Goal: Task Accomplishment & Management: Manage account settings

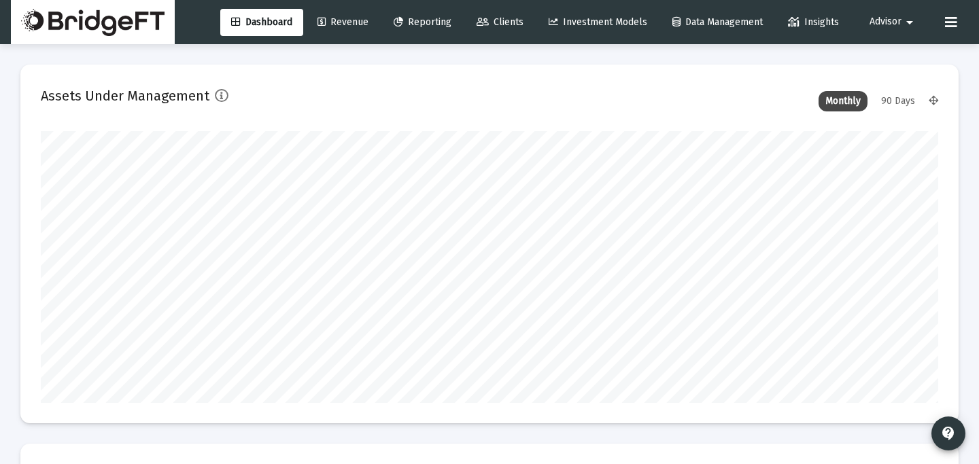
scroll to position [272, 483]
type input "[DATE]"
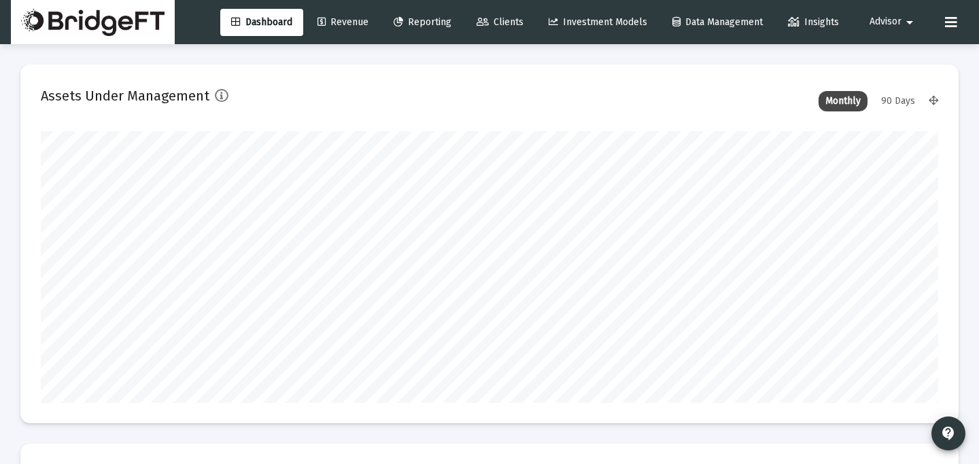
click at [895, 39] on div "Dashboard Revenue Reporting Clients Investment Models Data Management Insights …" at bounding box center [489, 22] width 957 height 44
click at [900, 20] on span "Advisor" at bounding box center [886, 22] width 32 height 12
click at [901, 54] on span "Settings" at bounding box center [903, 57] width 40 height 33
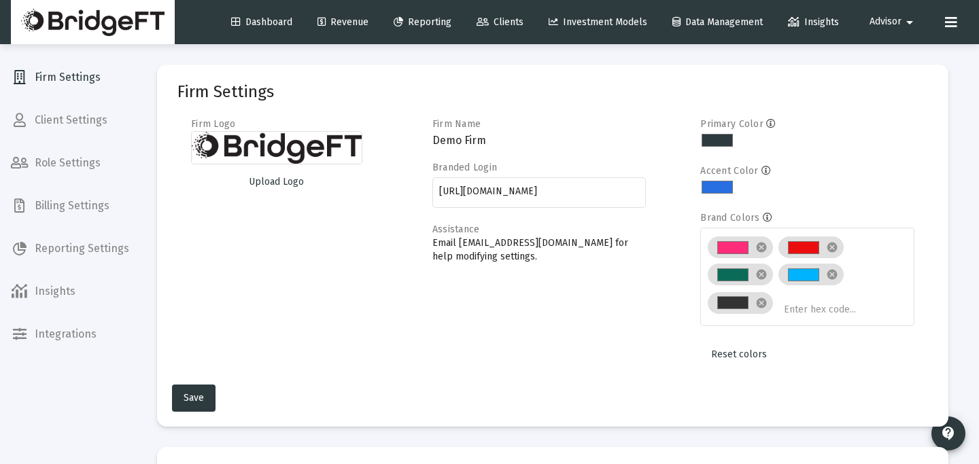
click at [126, 211] on span "Billing Settings" at bounding box center [70, 206] width 140 height 33
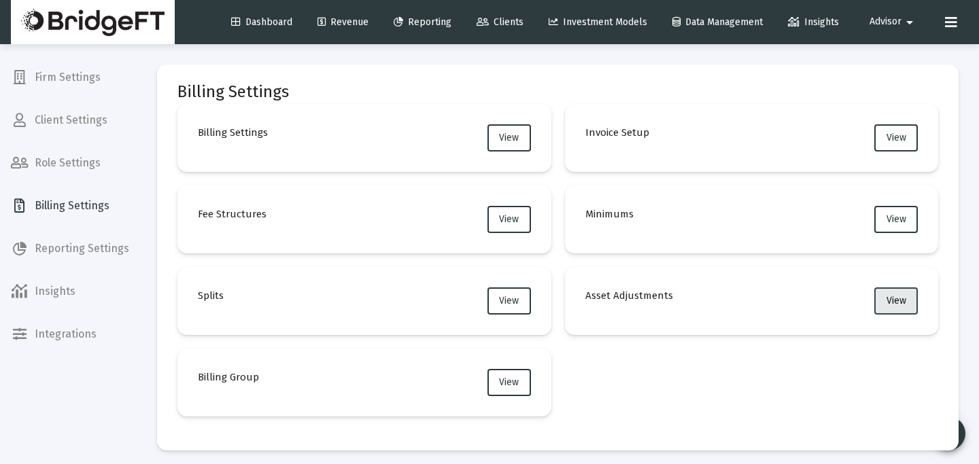
click at [887, 303] on span "View" at bounding box center [897, 301] width 20 height 12
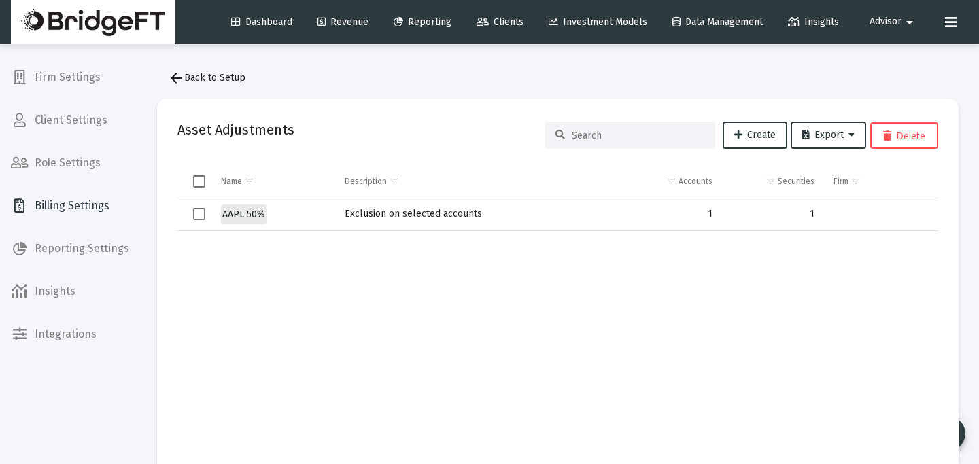
click at [249, 213] on span "AAPL 50%" at bounding box center [243, 215] width 43 height 12
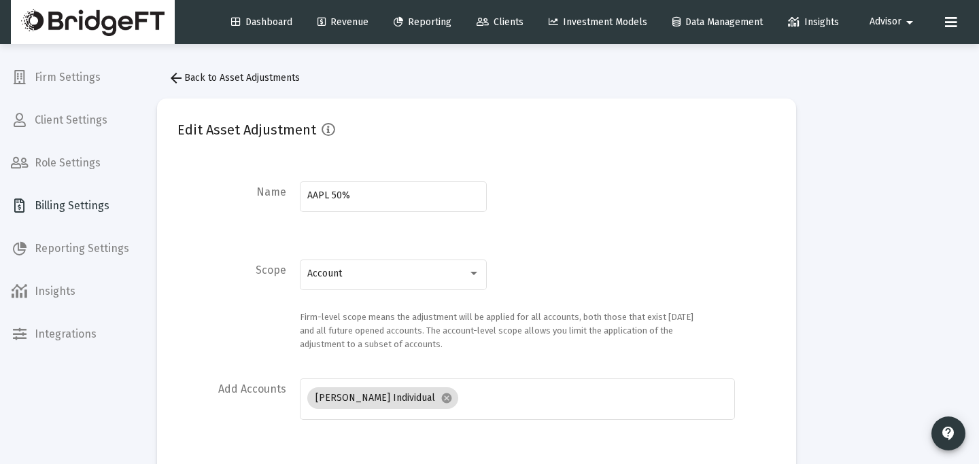
click at [193, 67] on button "arrow_back Back to Asset Adjustments" at bounding box center [234, 78] width 154 height 27
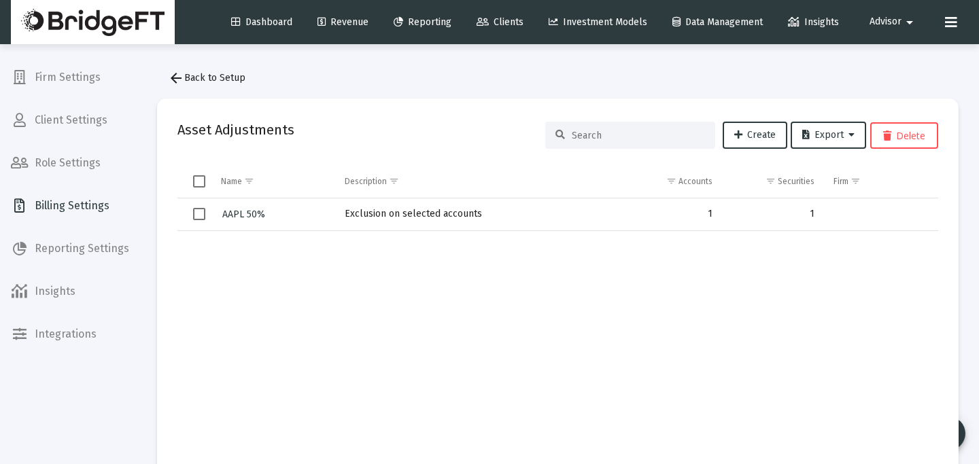
click at [193, 68] on button "arrow_back Back to Setup" at bounding box center [206, 78] width 99 height 27
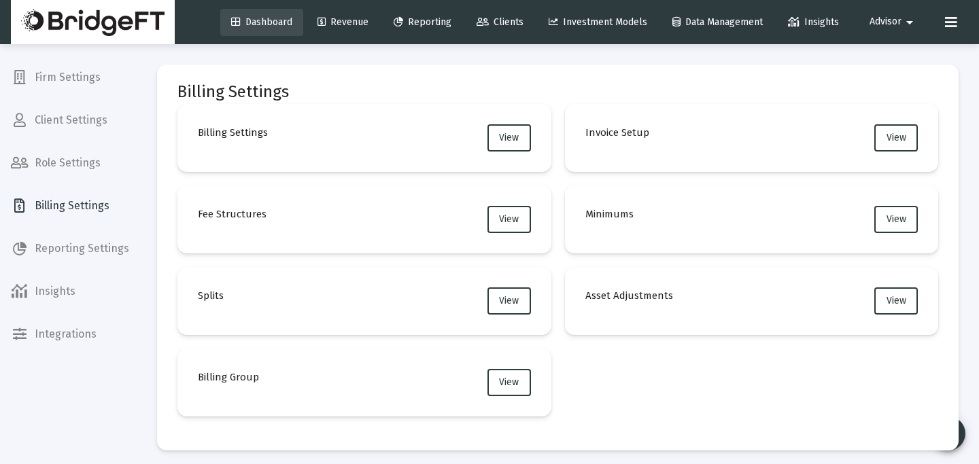
click at [252, 28] on link "Dashboard" at bounding box center [261, 22] width 83 height 27
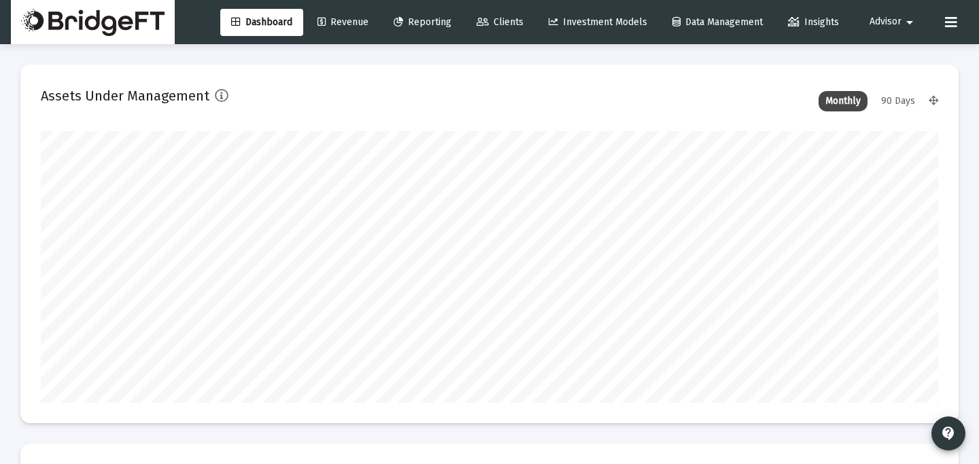
scroll to position [272, 483]
click at [896, 22] on span "Advisor" at bounding box center [886, 22] width 32 height 12
type input "[DATE]"
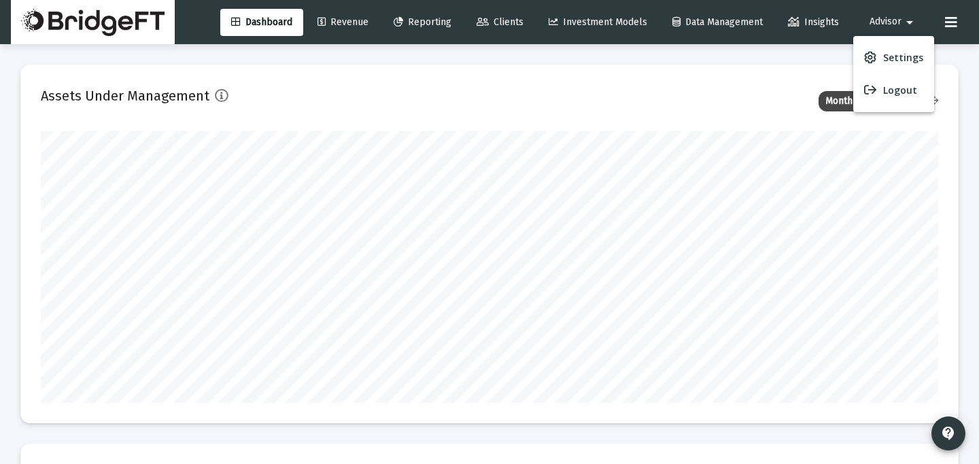
type input "[DATE]"
click at [880, 67] on link "Settings" at bounding box center [893, 57] width 81 height 33
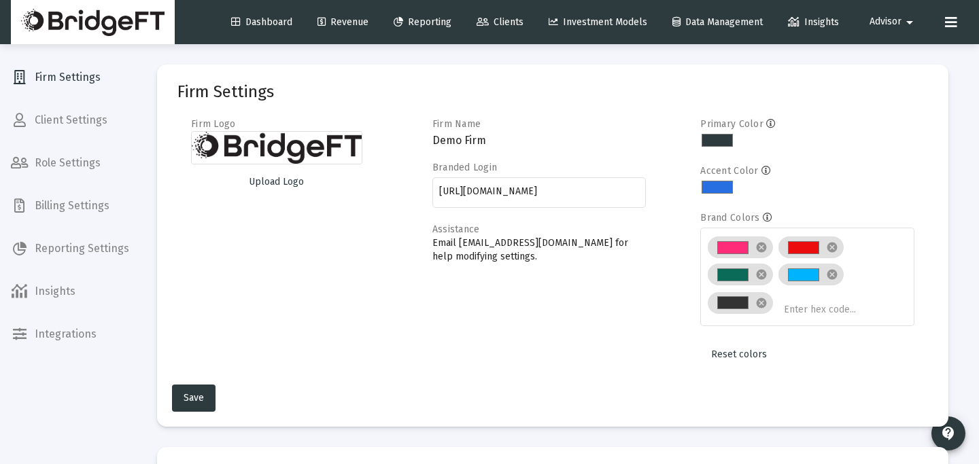
click at [51, 212] on span "Billing Settings" at bounding box center [70, 206] width 140 height 33
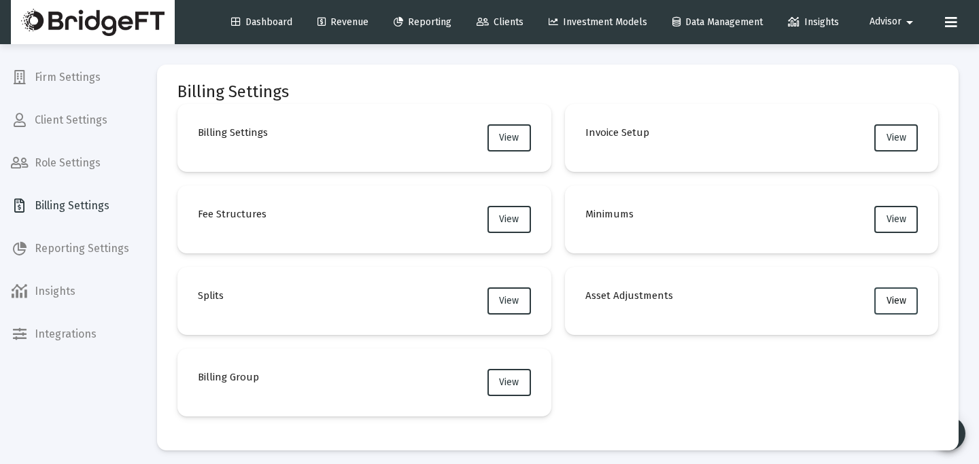
click at [895, 303] on span "View" at bounding box center [897, 301] width 20 height 12
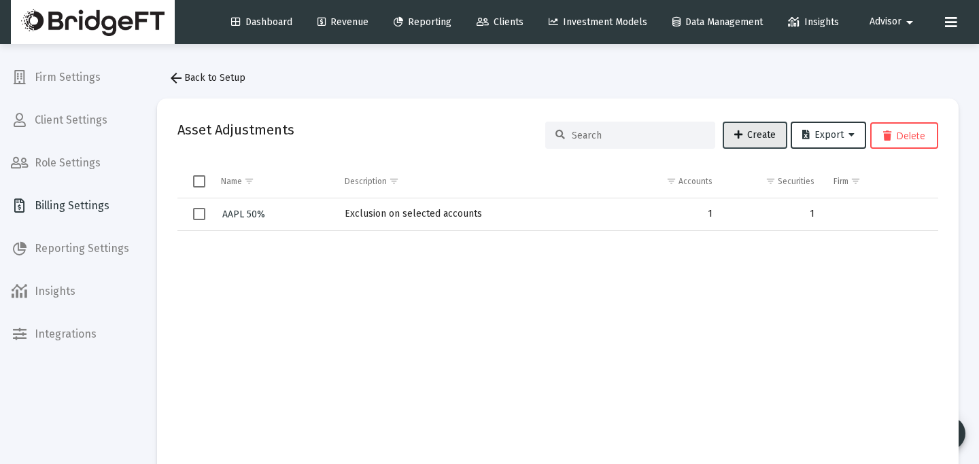
click at [735, 124] on link "Create" at bounding box center [755, 135] width 65 height 27
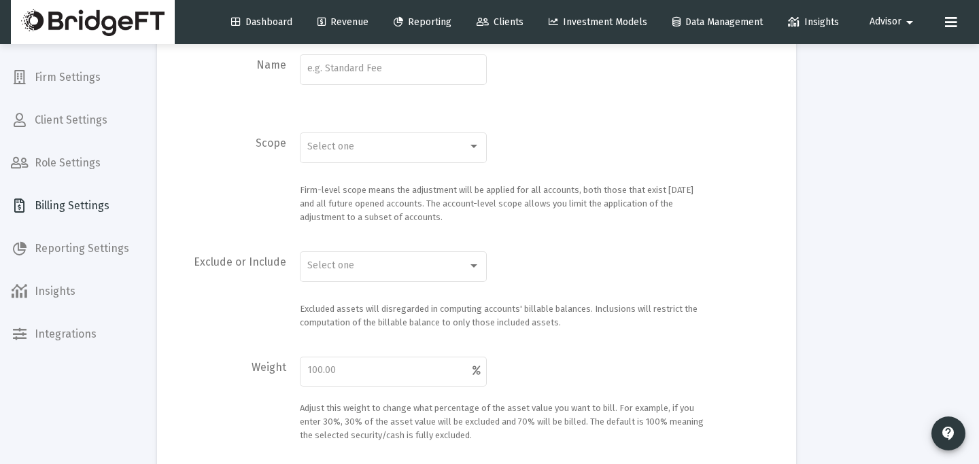
scroll to position [145, 0]
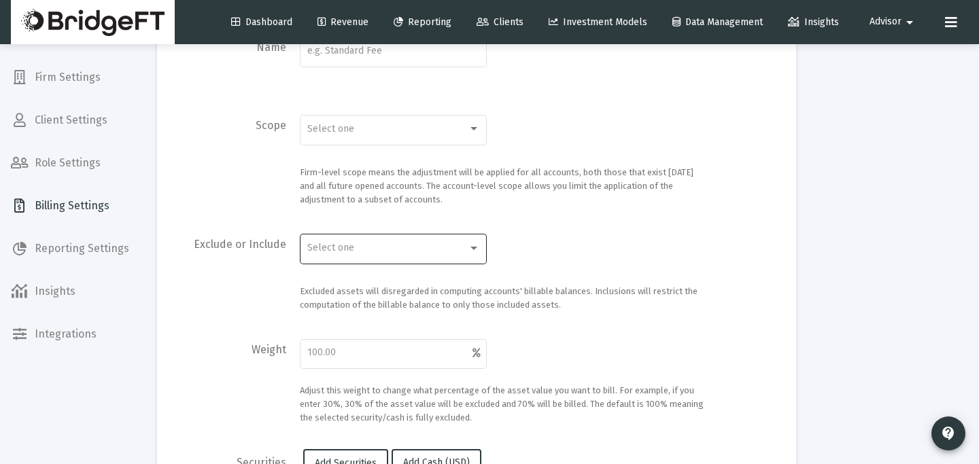
click at [477, 247] on div at bounding box center [474, 248] width 12 height 11
click at [536, 269] on div at bounding box center [489, 232] width 979 height 464
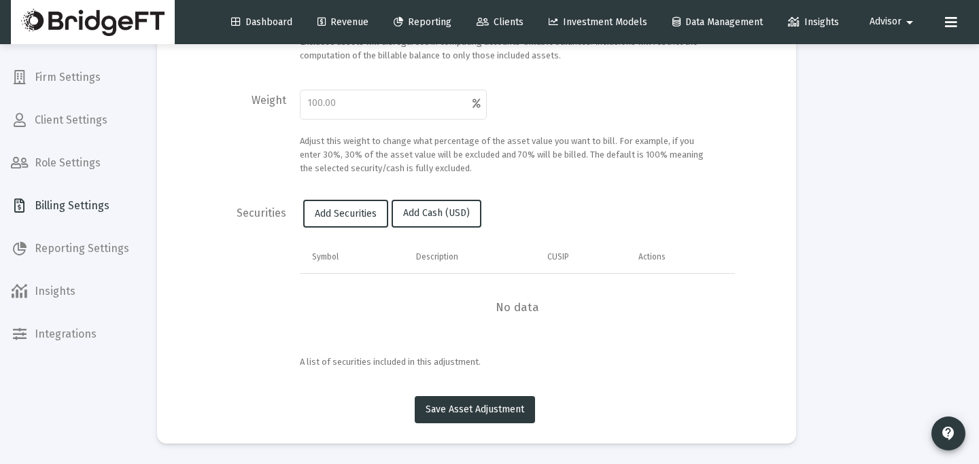
scroll to position [0, 0]
